Goal: Transaction & Acquisition: Purchase product/service

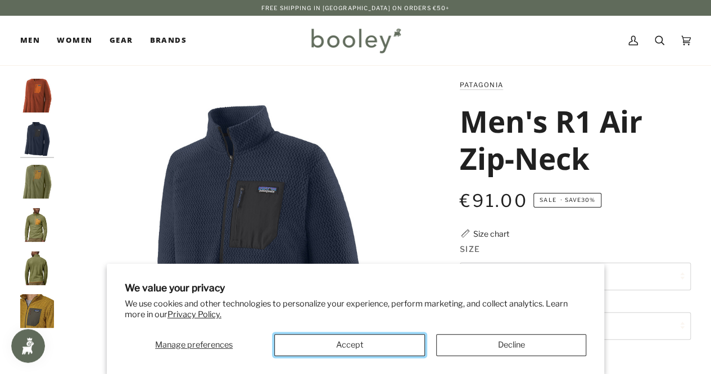
click at [399, 337] on button "Accept" at bounding box center [349, 345] width 150 height 22
click at [375, 351] on button "Accept" at bounding box center [349, 345] width 150 height 22
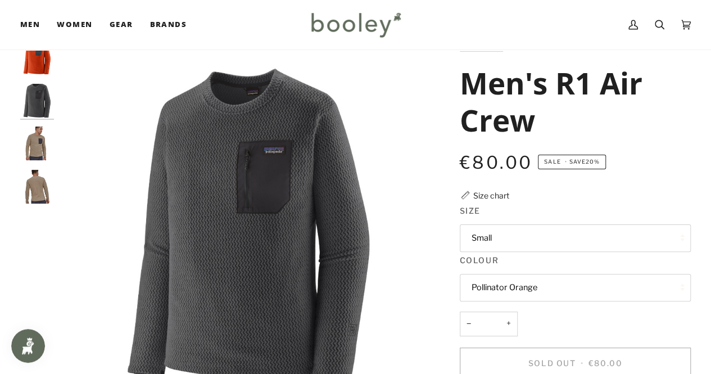
scroll to position [56, 0]
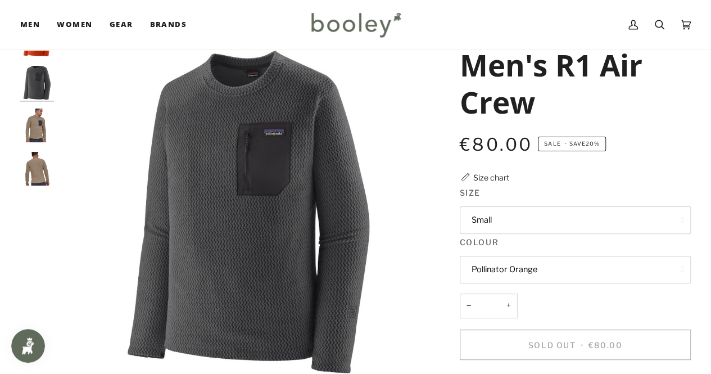
click at [601, 215] on button "Small" at bounding box center [575, 220] width 231 height 28
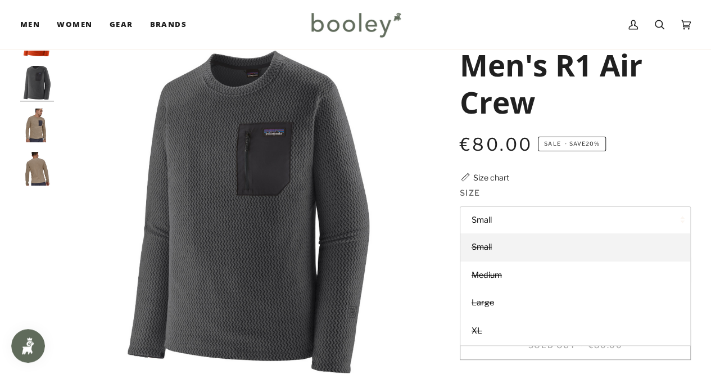
click at [49, 119] on img "Patagonia Men's R1 Air Crew - Booley Galway" at bounding box center [37, 125] width 34 height 34
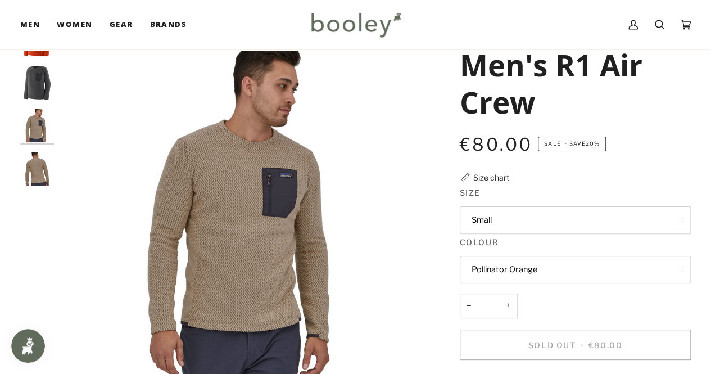
click at [552, 220] on button "Small" at bounding box center [575, 220] width 231 height 28
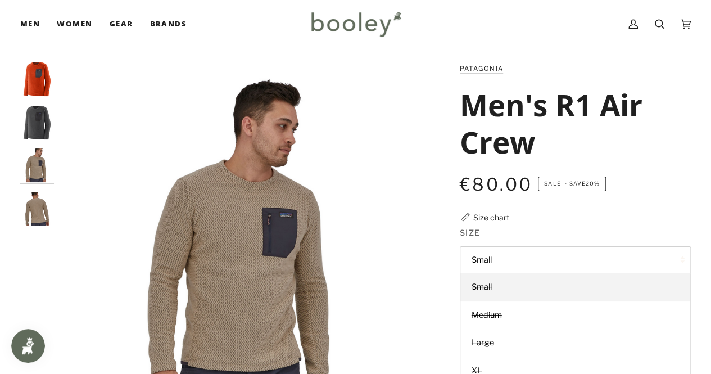
scroll to position [0, 0]
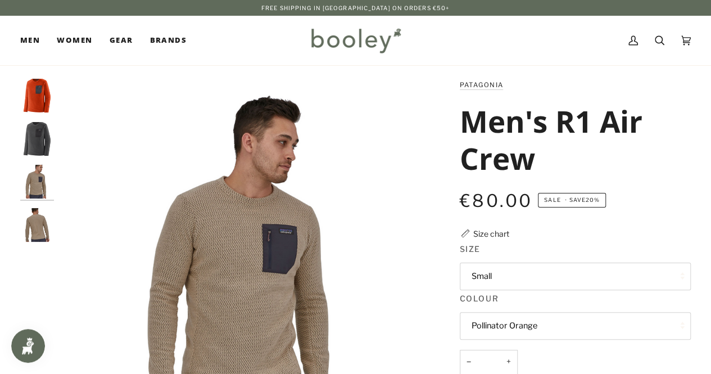
click at [52, 104] on img "Patagonia Men's R1 Air Crew Pollinator Orange - Booley Galway" at bounding box center [37, 96] width 34 height 34
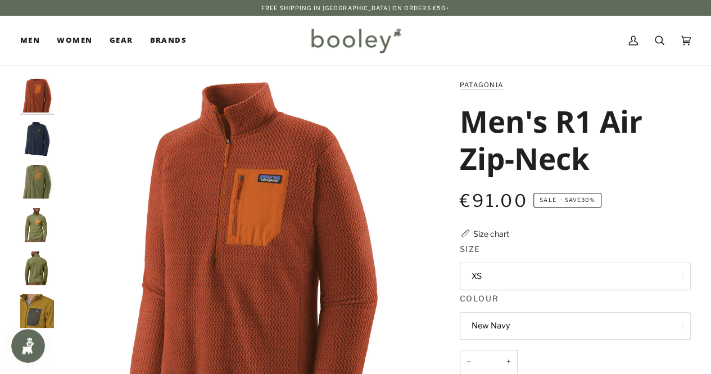
click at [35, 149] on img "Patagonia Men's R1 Air Zip-Neck New Navy - Booley Galway" at bounding box center [37, 139] width 34 height 34
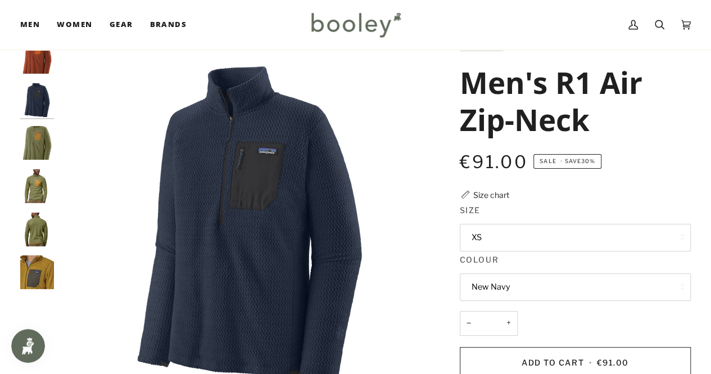
scroll to position [56, 0]
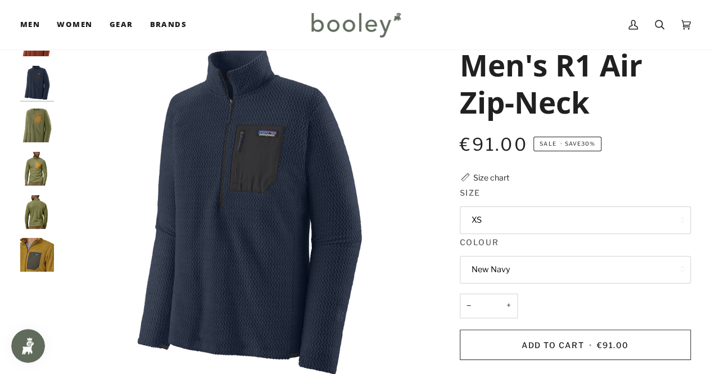
click at [609, 234] on button "XS" at bounding box center [575, 220] width 231 height 28
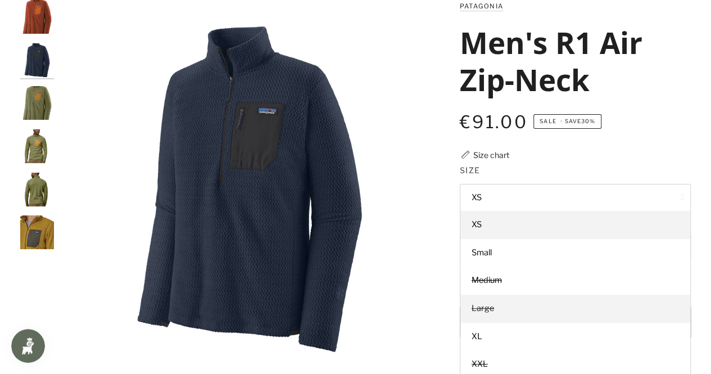
scroll to position [0, 0]
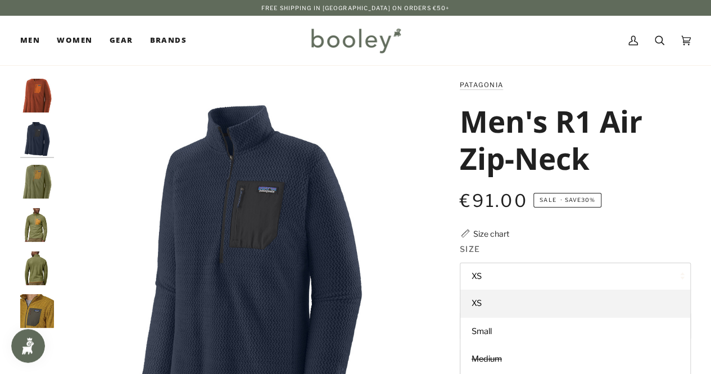
click at [39, 259] on img "Patagonia Men's R1 Air Zip-Neck - Booley Galway" at bounding box center [37, 268] width 34 height 34
